Goal: Information Seeking & Learning: Learn about a topic

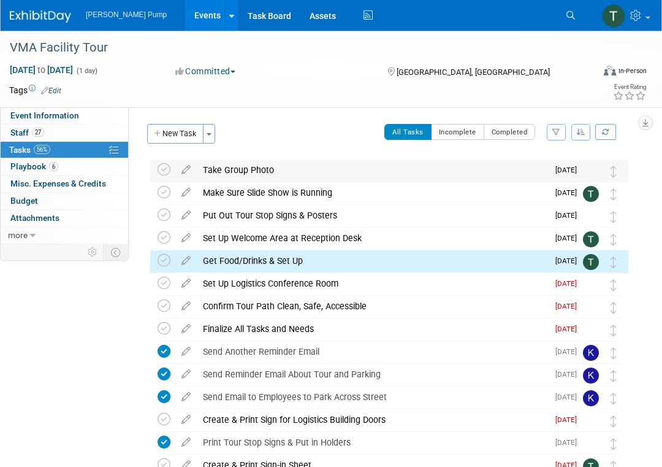
scroll to position [50, 0]
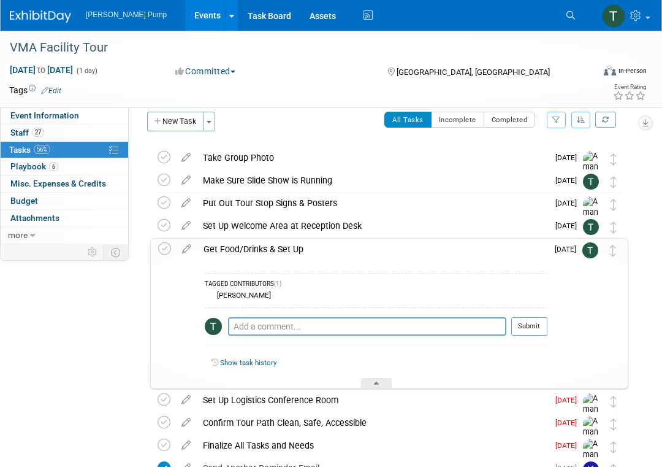
scroll to position [0, 0]
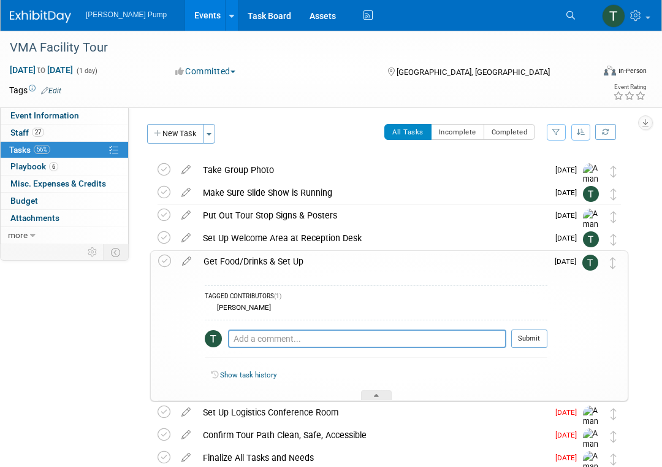
click at [185, 10] on link "Events" at bounding box center [207, 15] width 45 height 31
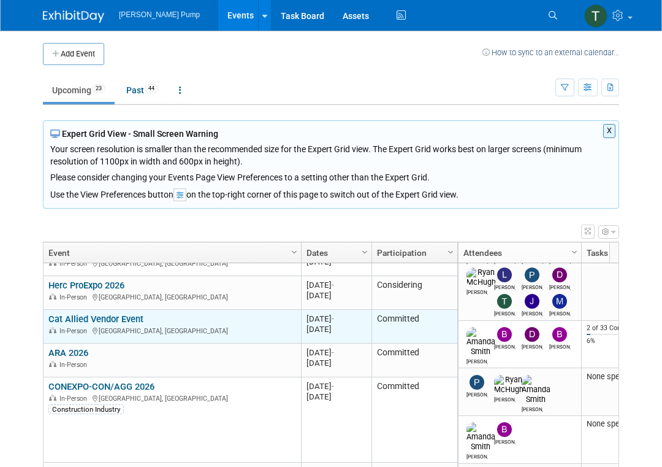
scroll to position [662, 0]
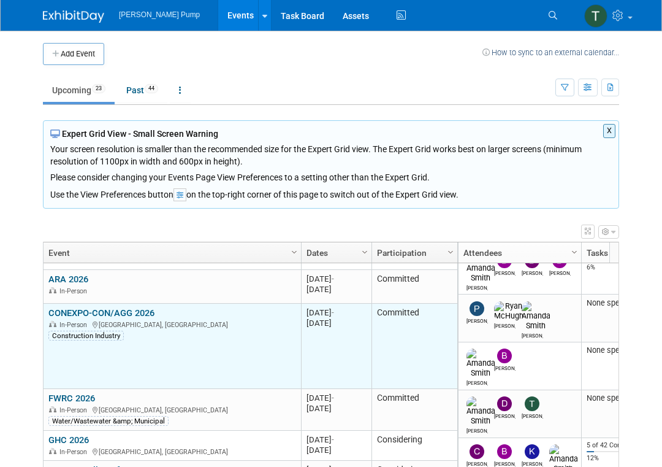
click at [138, 311] on link "CONEXPO-CON/AGG 2026" at bounding box center [101, 312] width 106 height 11
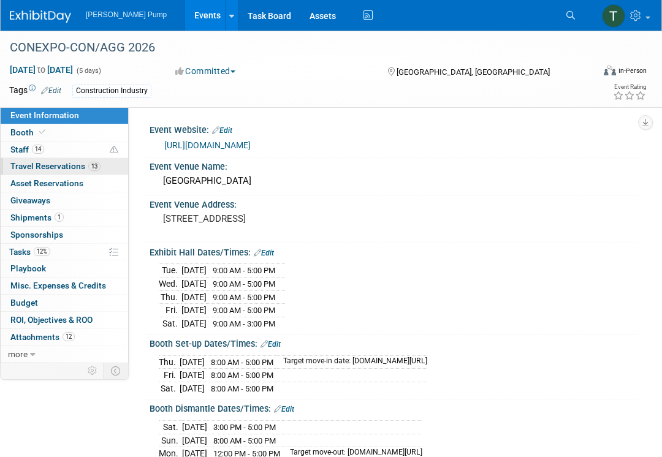
click at [63, 162] on span "Travel Reservations 13" at bounding box center [55, 166] width 90 height 10
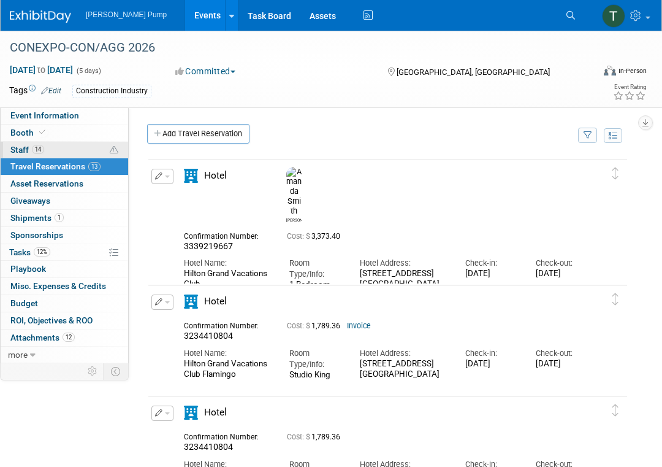
click at [67, 147] on link "14 Staff 14" at bounding box center [65, 150] width 128 height 17
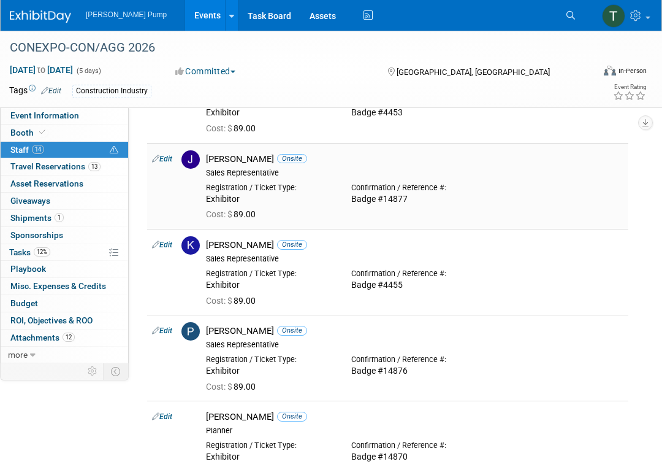
scroll to position [736, 0]
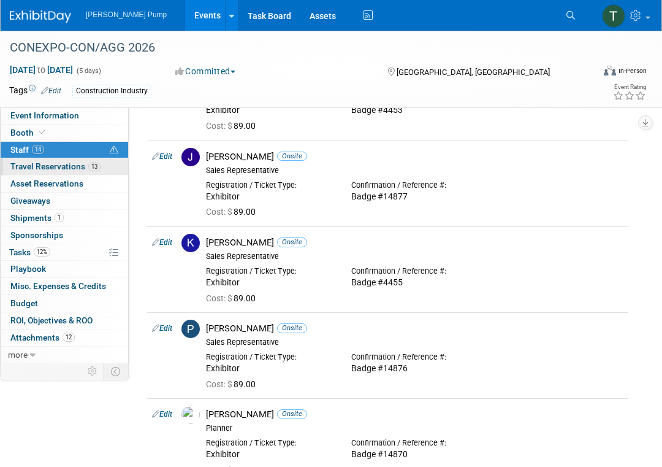
click at [75, 166] on span "Travel Reservations 13" at bounding box center [55, 166] width 90 height 10
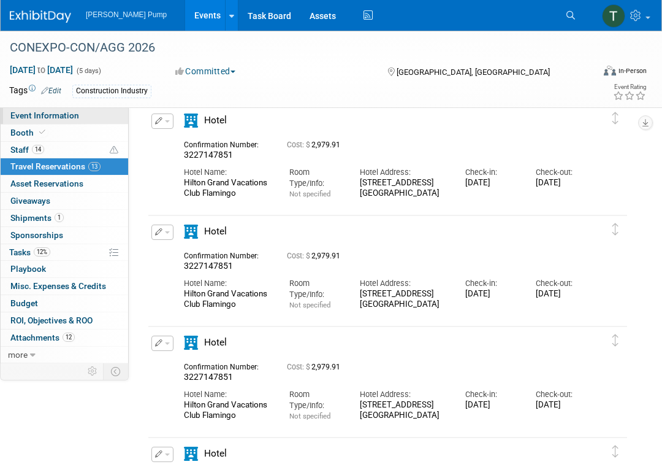
click at [67, 112] on span "Event Information" at bounding box center [44, 115] width 69 height 10
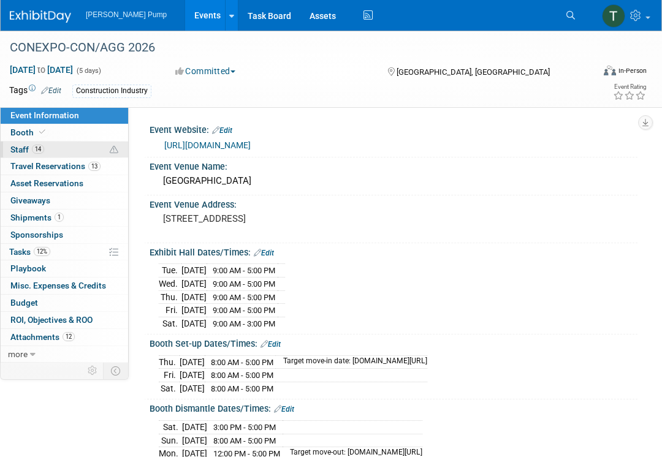
click at [51, 146] on link "14 Staff 14" at bounding box center [65, 150] width 128 height 17
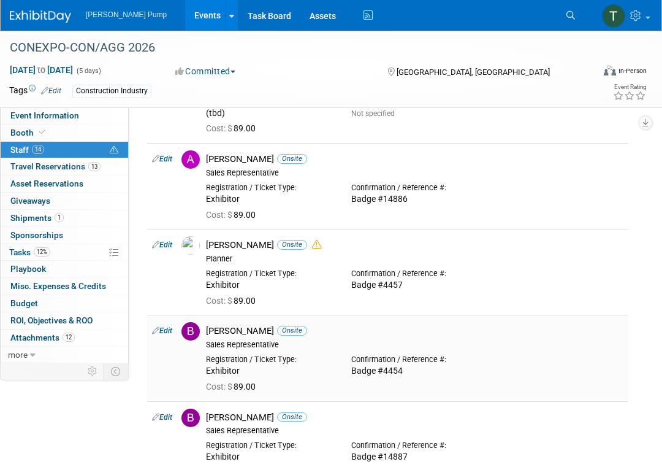
scroll to position [307, 0]
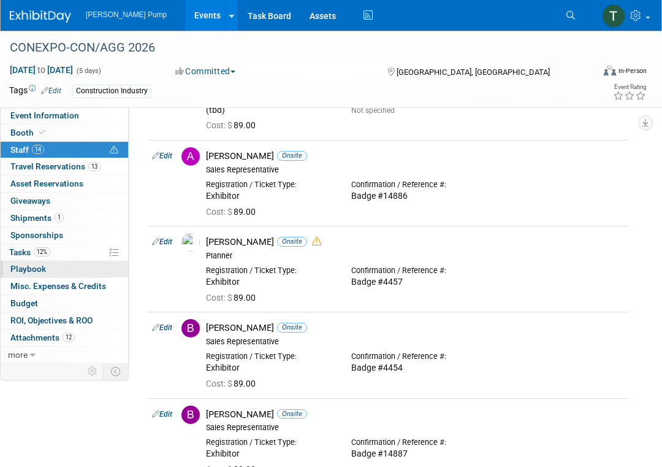
click at [30, 264] on span "Playbook 0" at bounding box center [28, 269] width 36 height 10
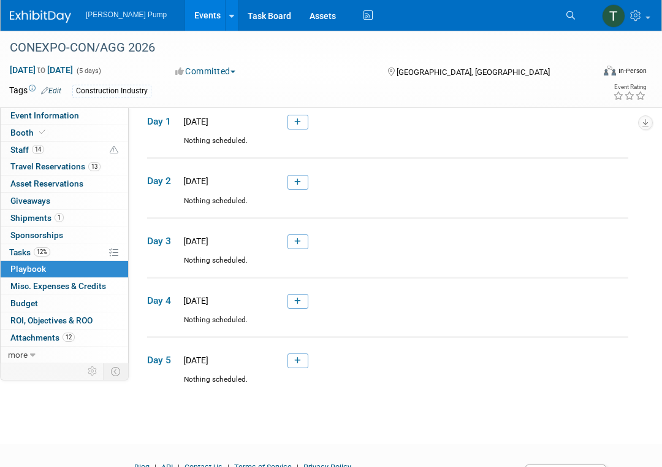
scroll to position [0, 0]
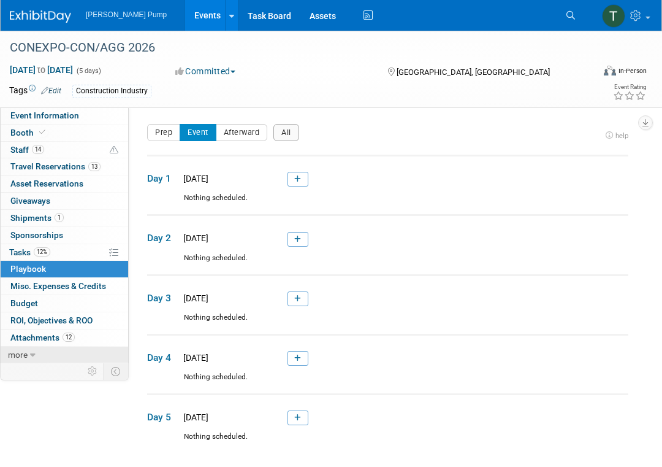
click at [26, 356] on span "more" at bounding box center [18, 355] width 20 height 10
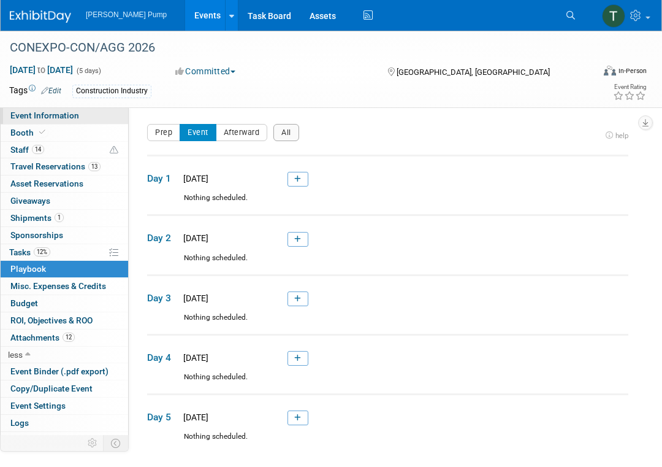
click at [71, 114] on span "Event Information" at bounding box center [44, 115] width 69 height 10
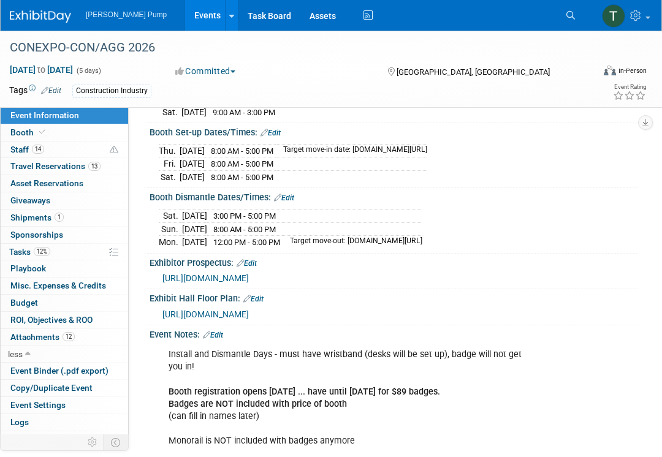
scroll to position [184, 0]
